Goal: Information Seeking & Learning: Learn about a topic

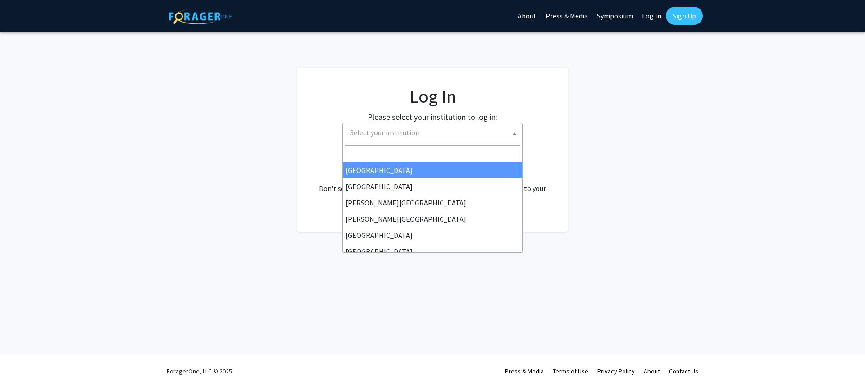
click at [512, 133] on span at bounding box center [514, 134] width 9 height 20
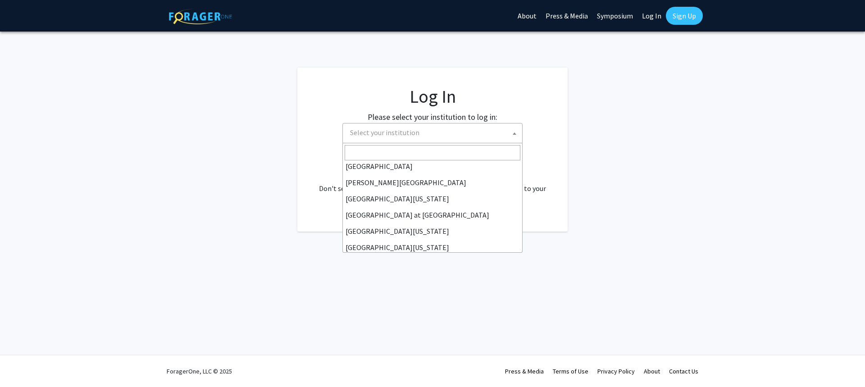
scroll to position [301, 0]
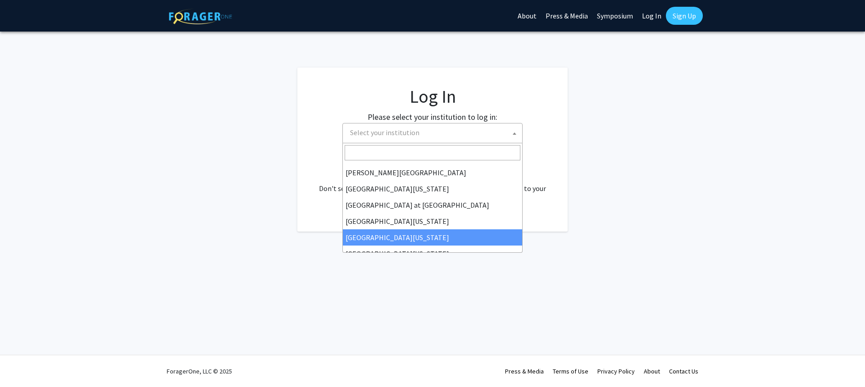
select select "31"
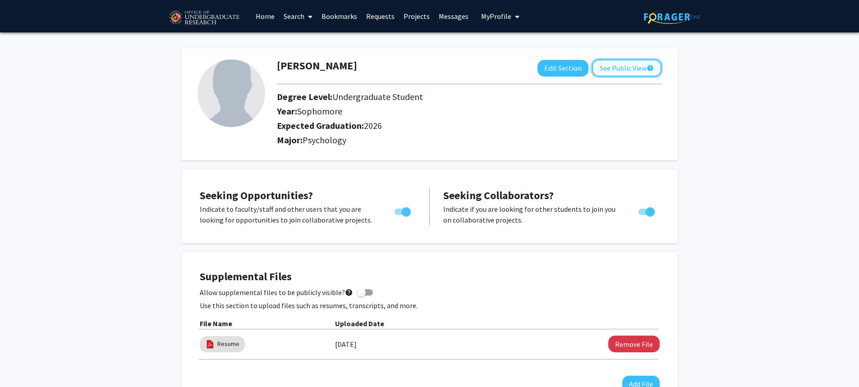
click at [628, 68] on button "See Public View help" at bounding box center [626, 67] width 69 height 17
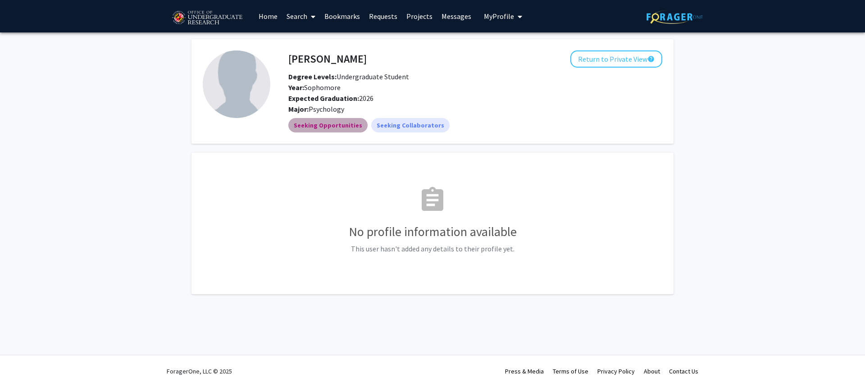
click at [331, 128] on mat-chip "Seeking Opportunities" at bounding box center [327, 125] width 79 height 14
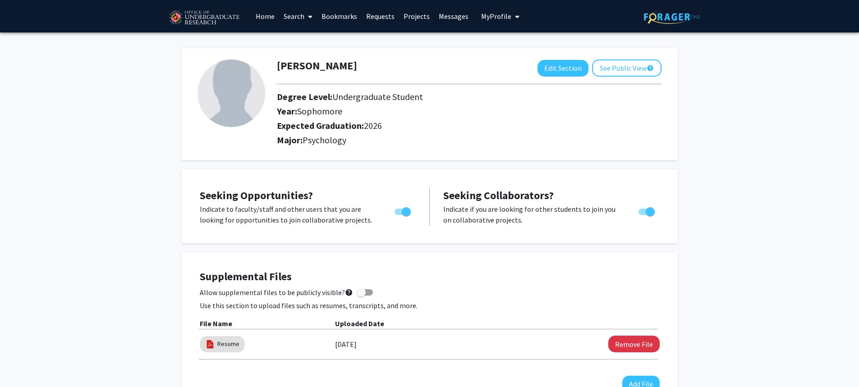
click at [309, 14] on icon at bounding box center [310, 16] width 5 height 7
click at [311, 57] on span "Students" at bounding box center [306, 59] width 55 height 18
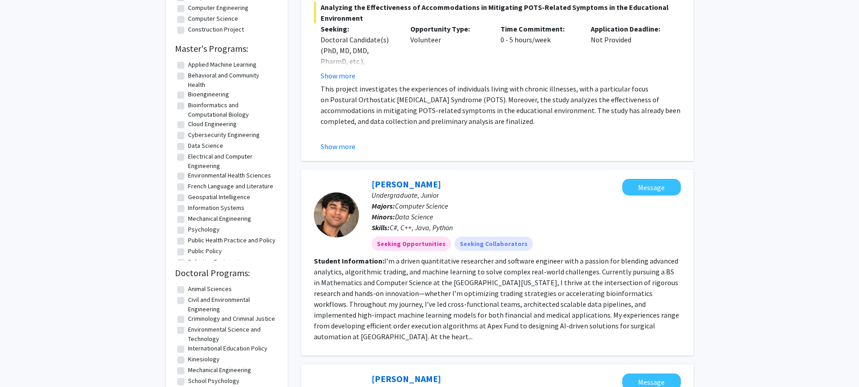
click at [188, 228] on label "Psychology" at bounding box center [204, 229] width 32 height 9
click at [188, 228] on input "Psychology" at bounding box center [191, 228] width 6 height 6
checkbox input "true"
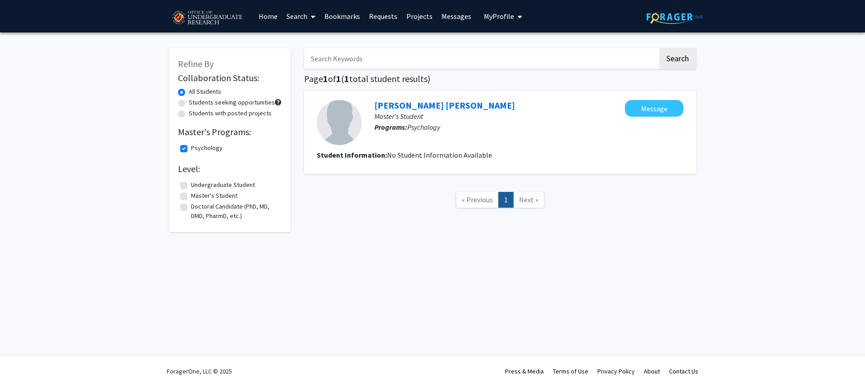
click at [189, 112] on label "Students with posted projects" at bounding box center [230, 113] width 83 height 9
click at [189, 112] on input "Students with posted projects" at bounding box center [192, 112] width 6 height 6
radio input "true"
